Goal: Task Accomplishment & Management: Use online tool/utility

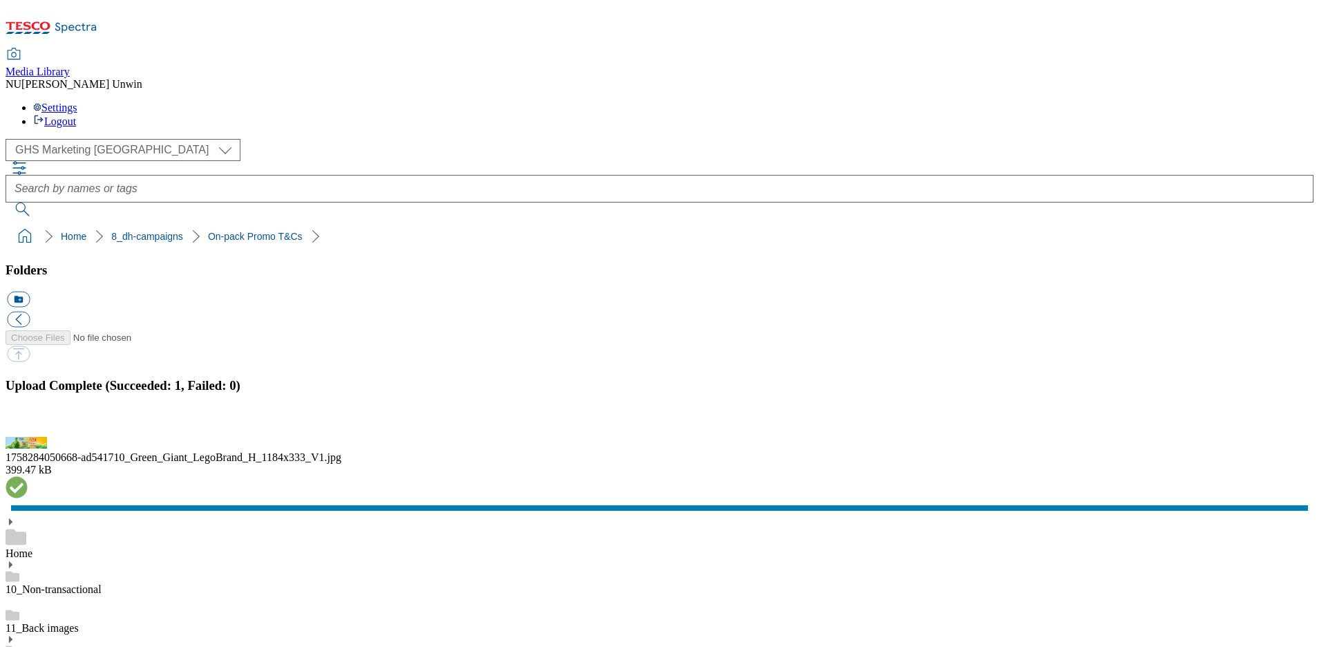
scroll to position [314, 0]
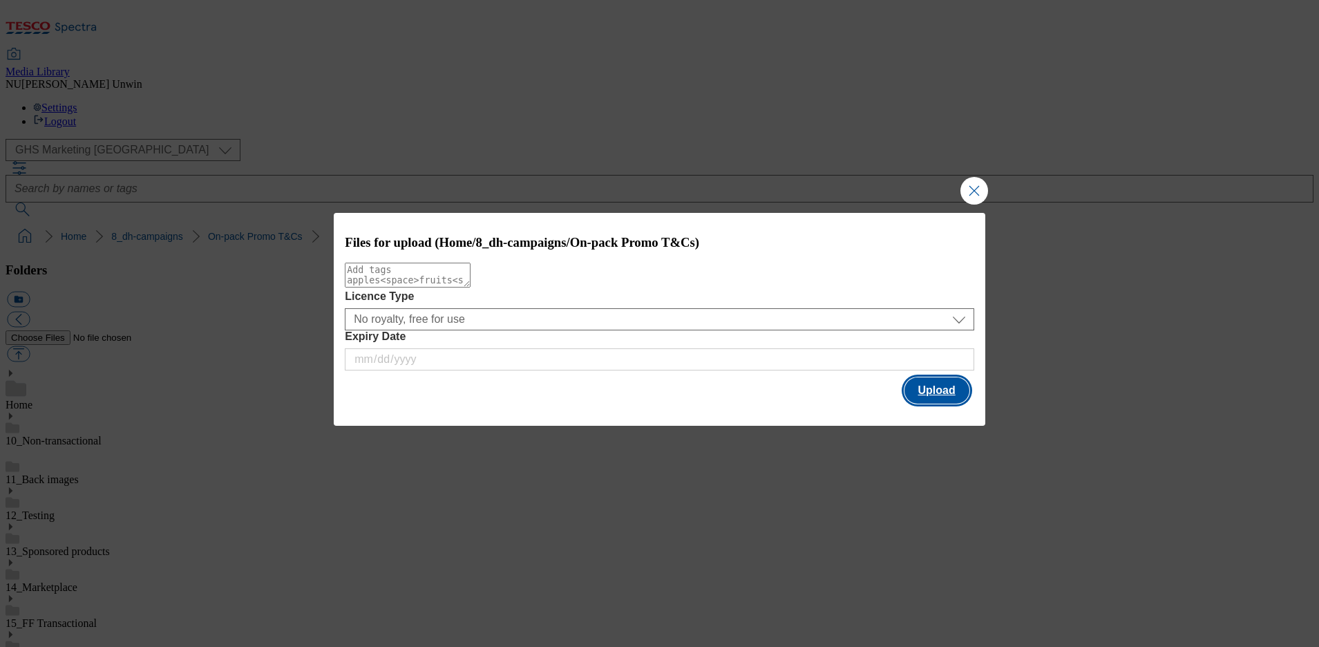
click at [938, 388] on button "Upload" at bounding box center [936, 390] width 65 height 26
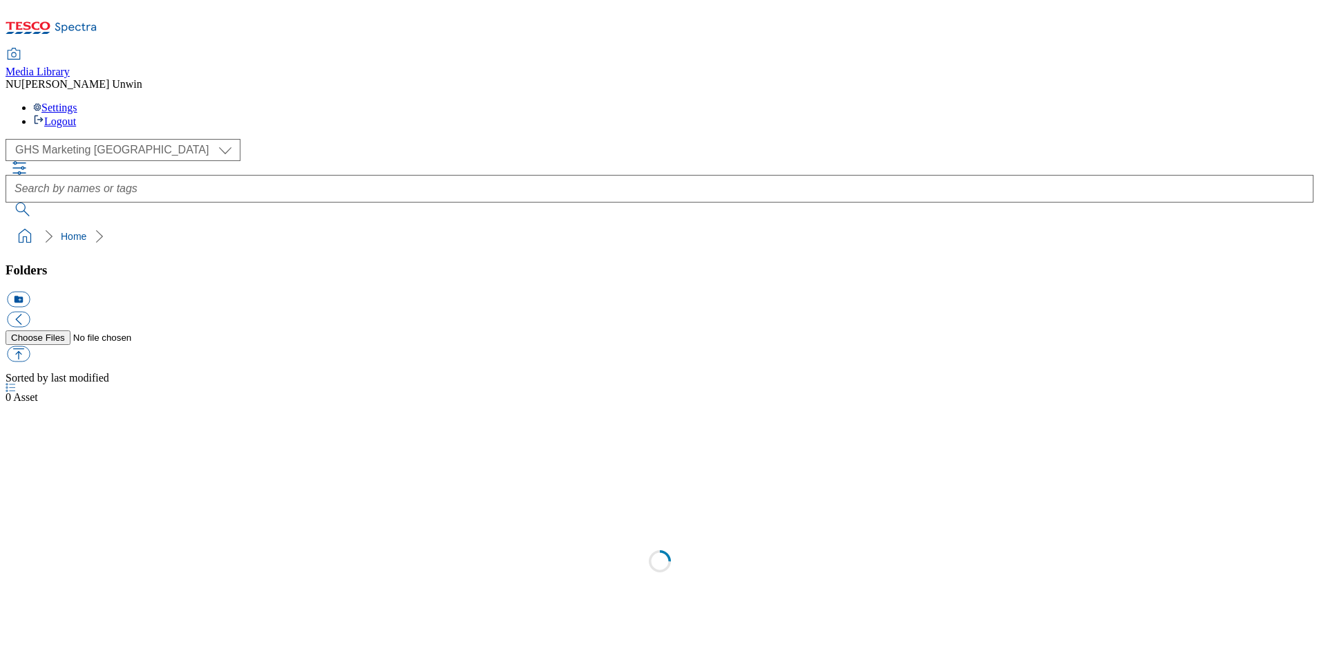
select select "flare-ghs-mktg"
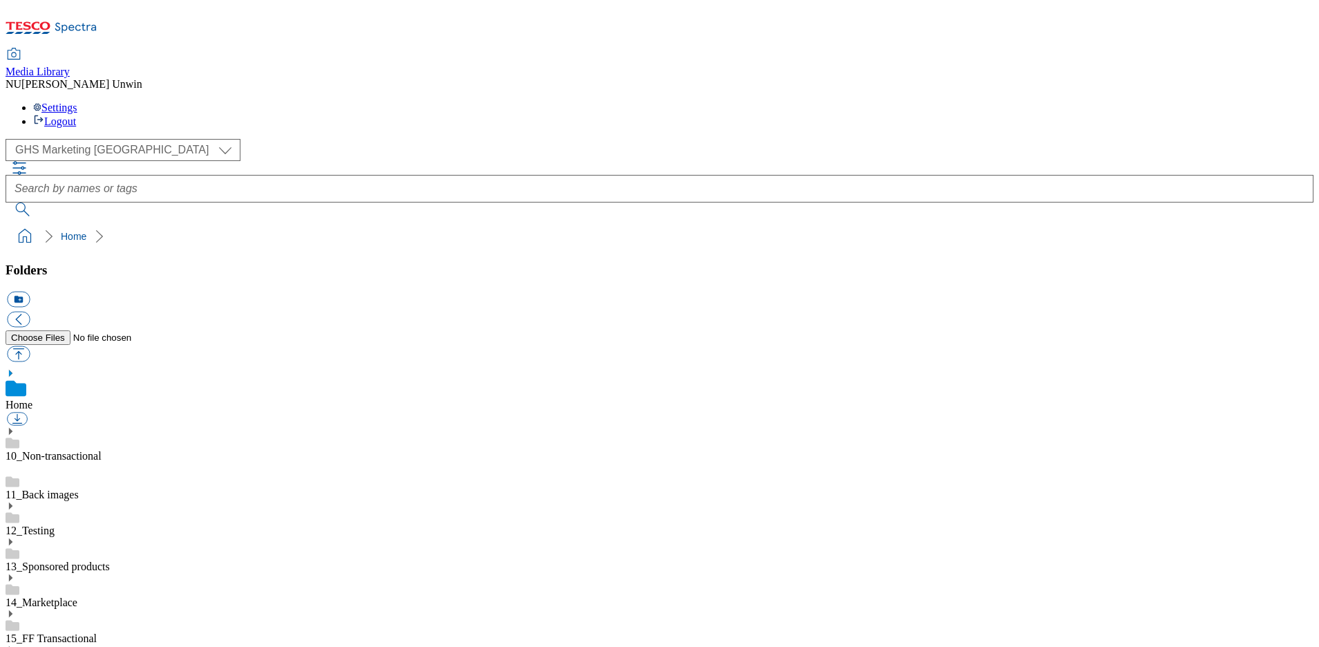
scroll to position [16, 0]
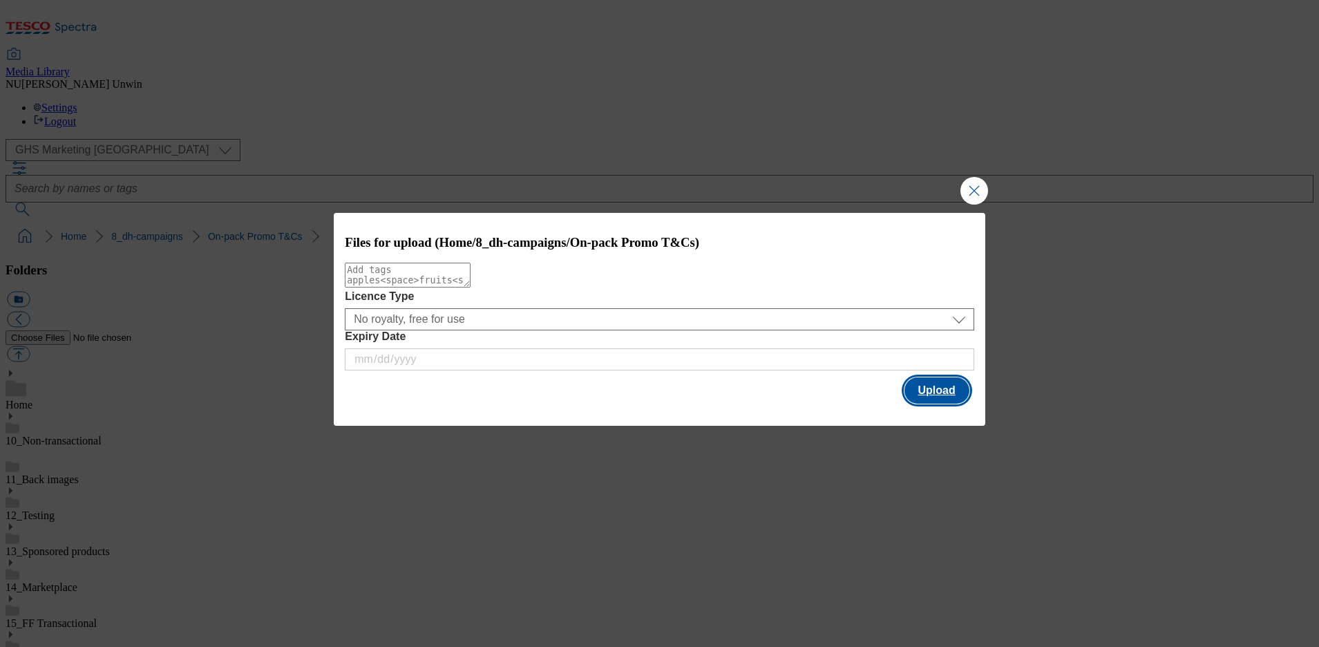
click at [932, 397] on button "Upload" at bounding box center [936, 390] width 65 height 26
